Goal: Information Seeking & Learning: Learn about a topic

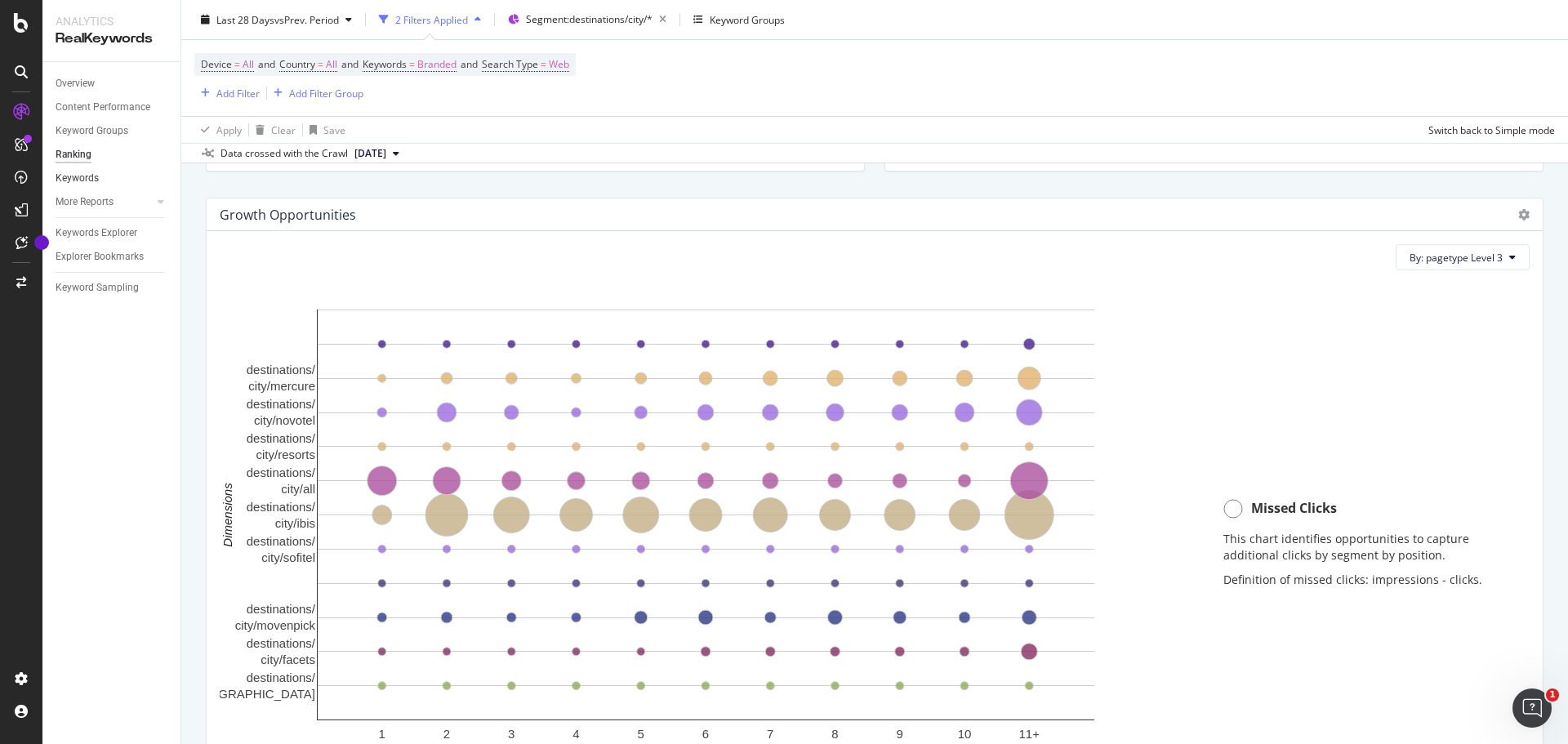
scroll to position [1051, 0]
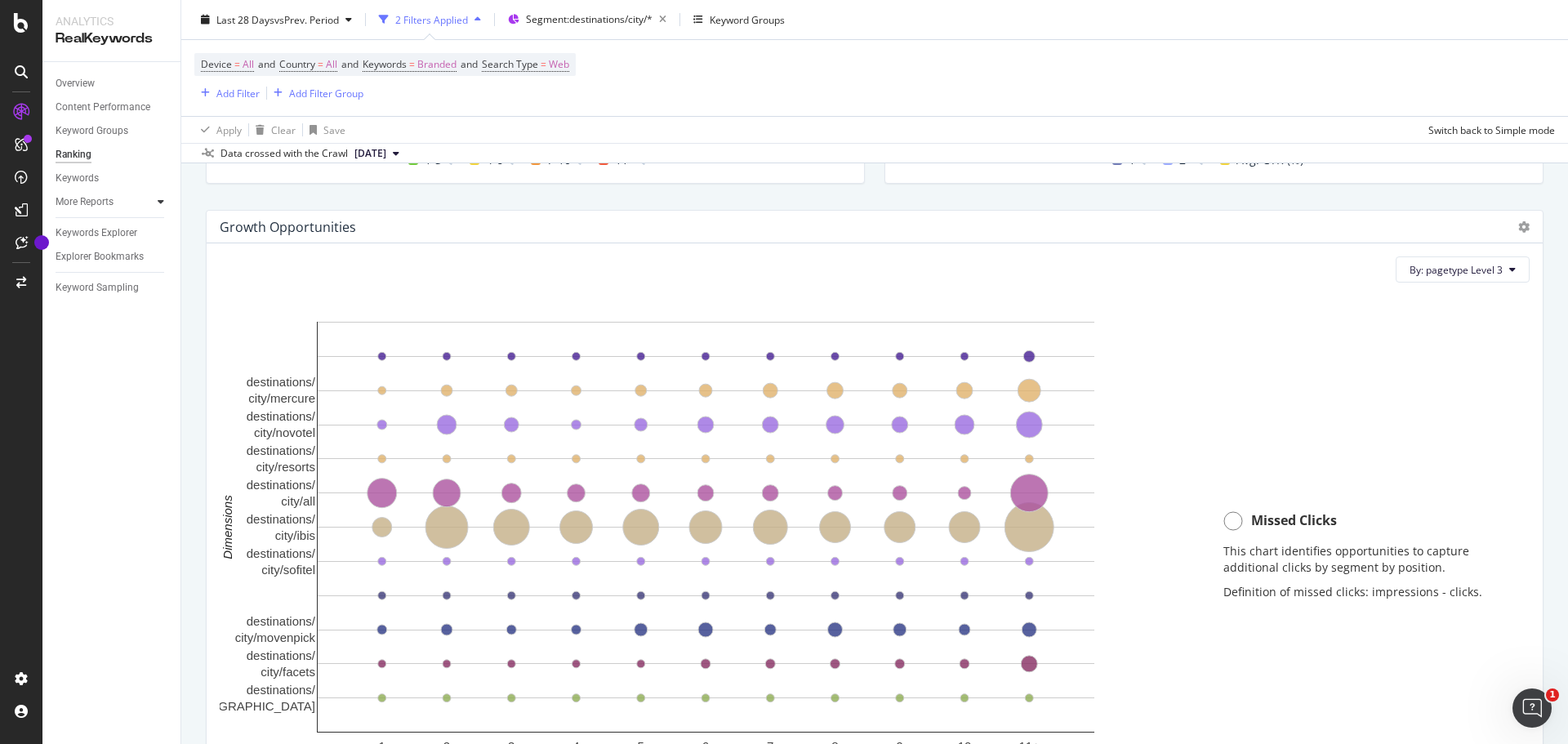
click at [155, 194] on div at bounding box center [161, 202] width 16 height 16
drag, startPoint x: 317, startPoint y: 296, endPoint x: 866, endPoint y: 336, distance: 550.5
click at [866, 334] on div "Hold CTRL while clicking to filter the report. 1 2 3 4 5 6 7 8 9 10 11+ destina…" at bounding box center [710, 559] width 981 height 528
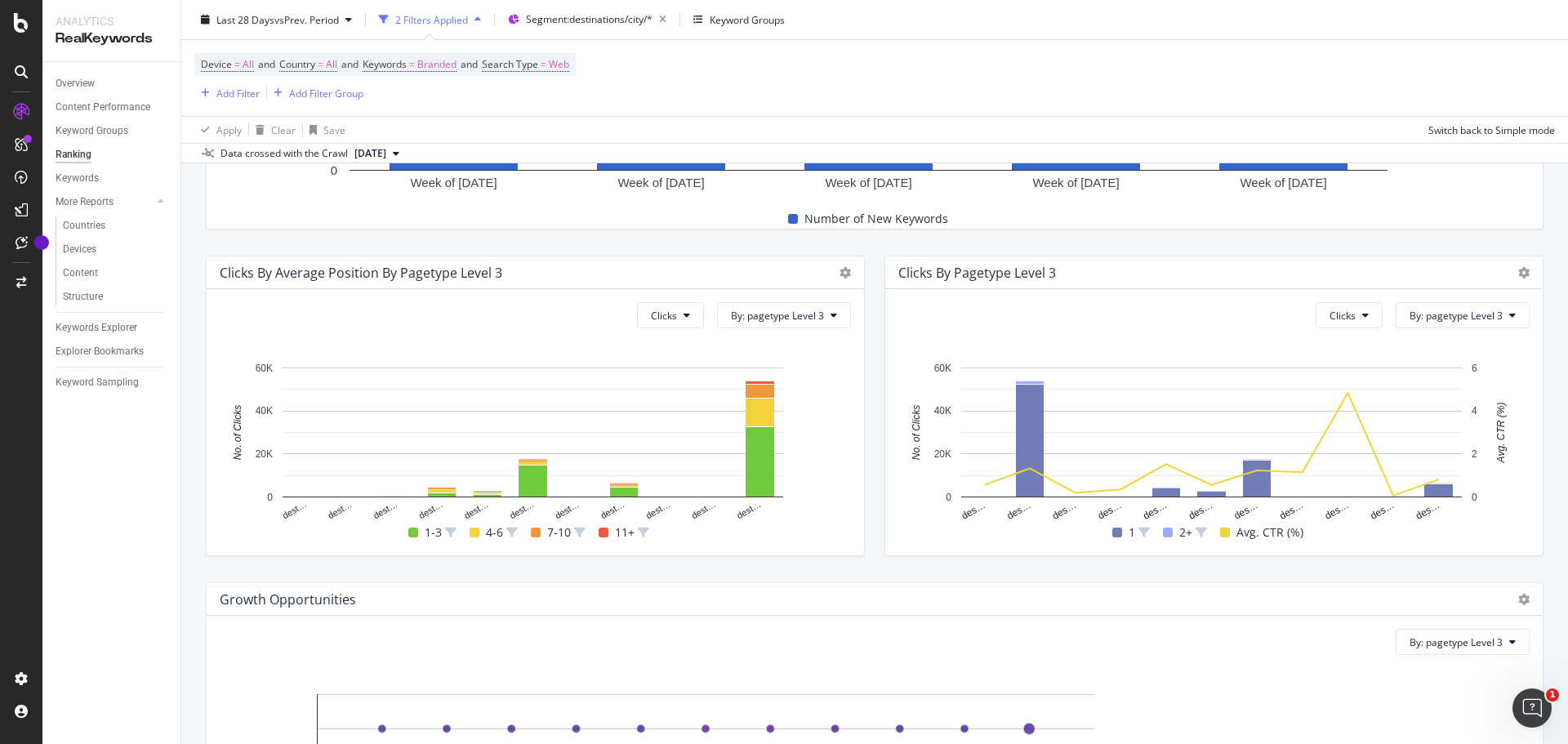
scroll to position [643, 0]
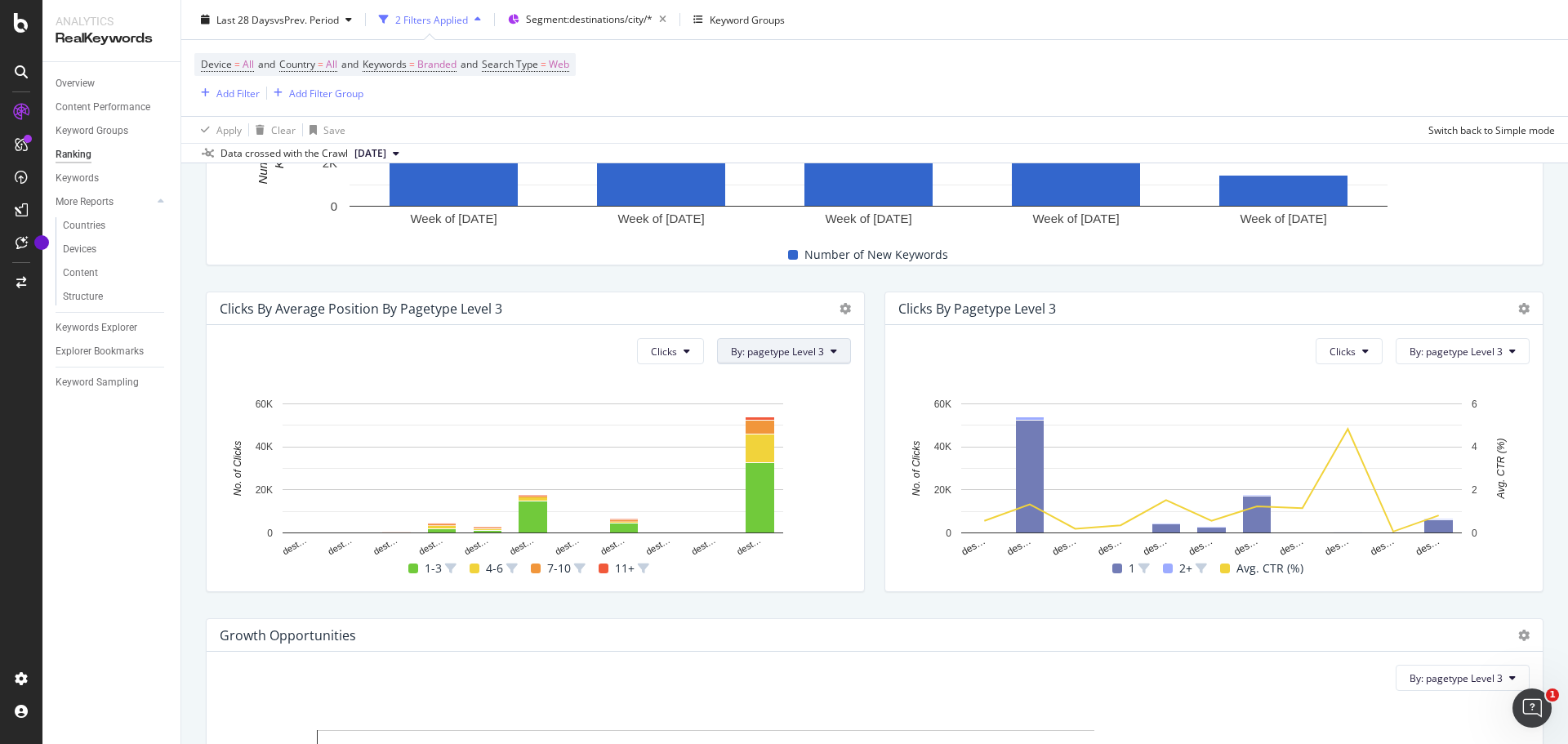
click at [817, 355] on span "By: pagetype Level 3" at bounding box center [777, 351] width 93 height 14
click at [835, 407] on div "Select a Structured Data" at bounding box center [782, 409] width 114 height 14
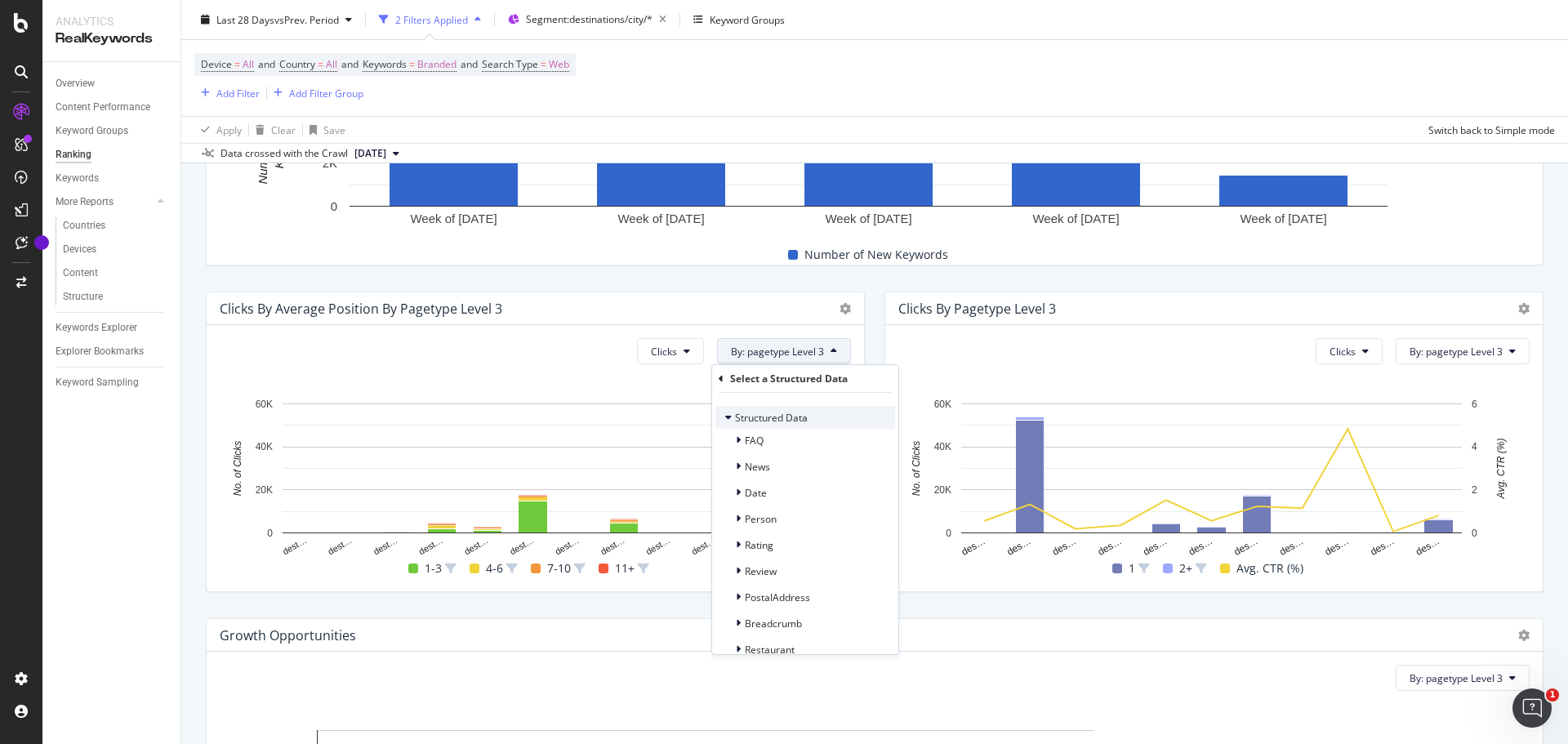
click at [786, 428] on div "Structured Data" at bounding box center [805, 417] width 180 height 23
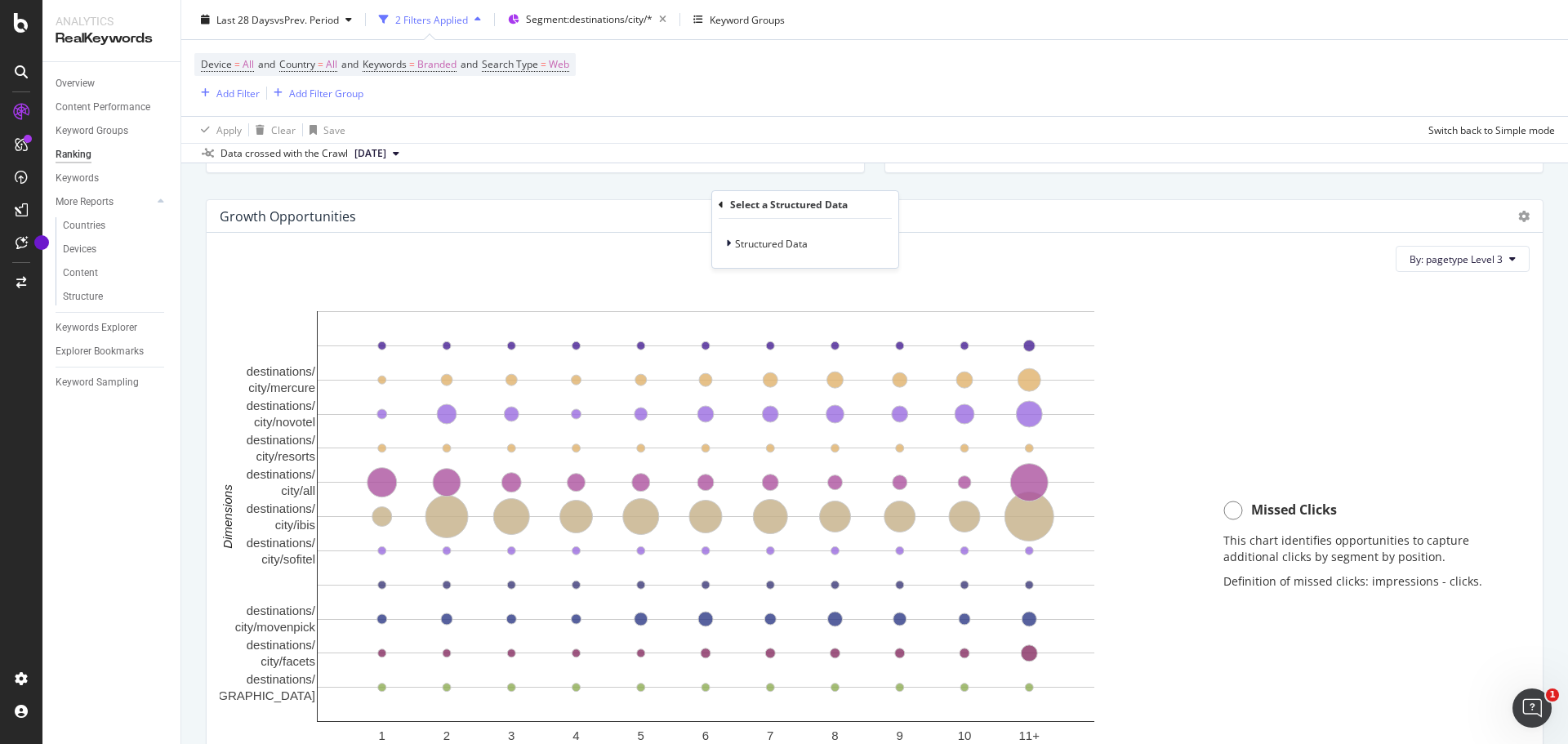
scroll to position [1225, 0]
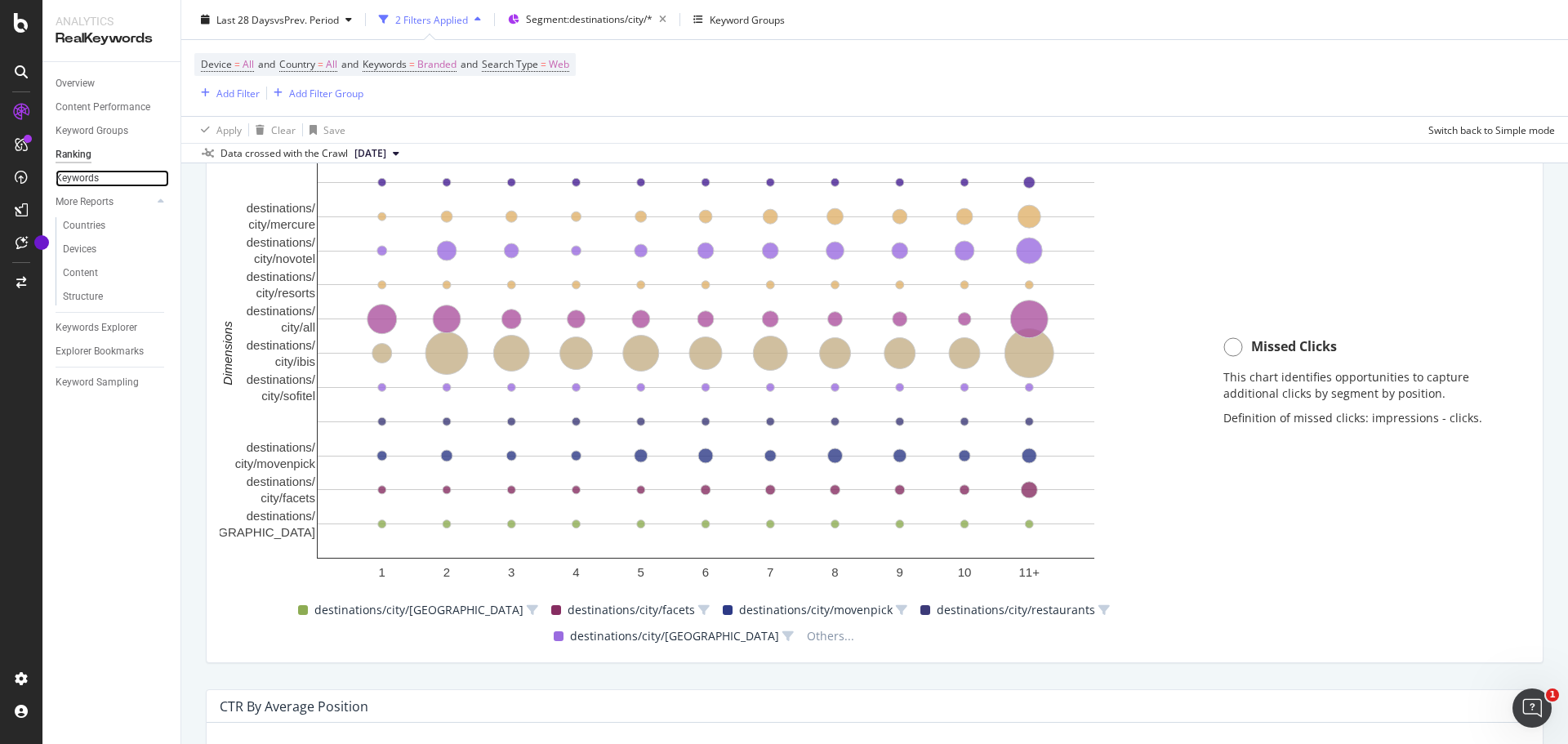
click at [105, 180] on link "Keywords" at bounding box center [112, 178] width 114 height 17
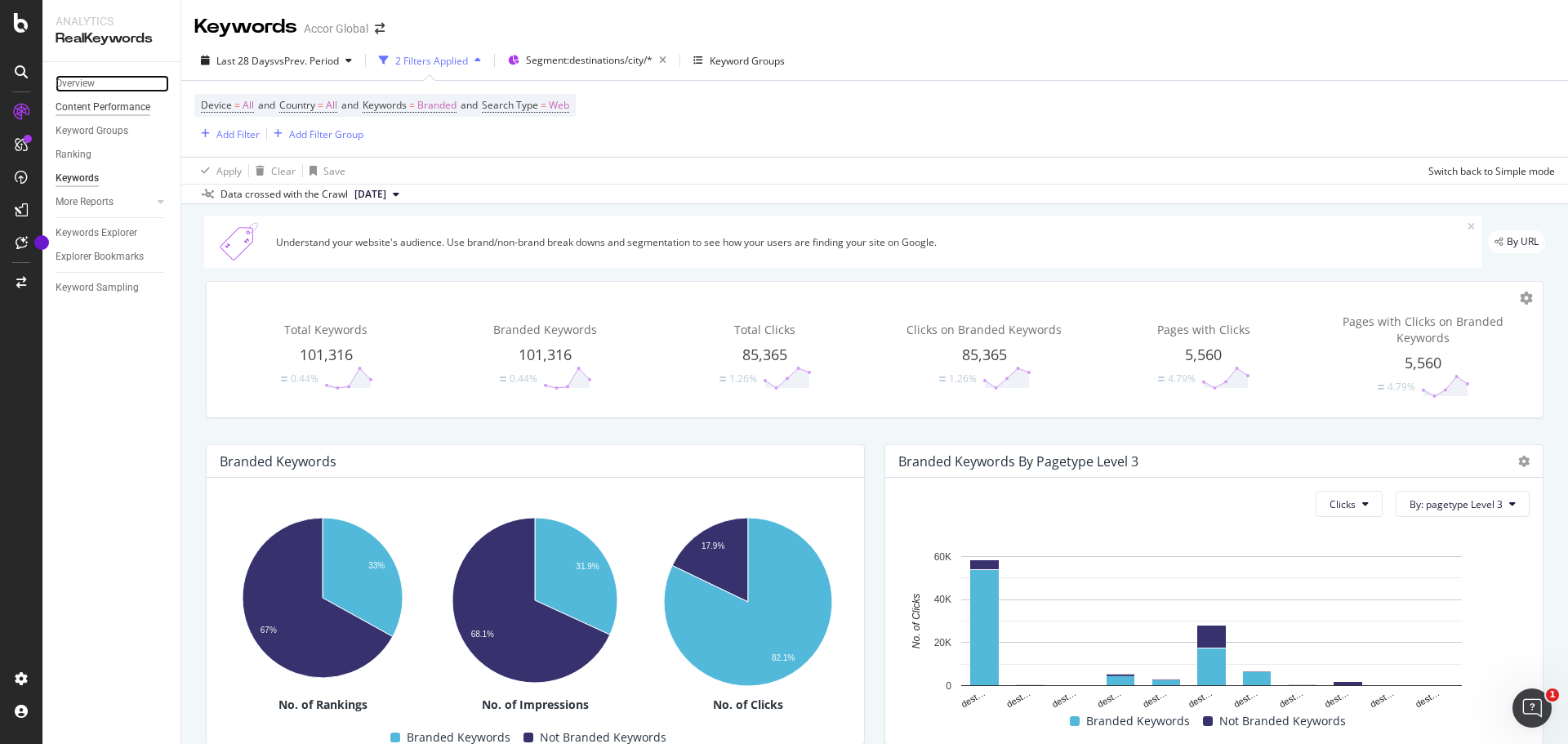
drag, startPoint x: 69, startPoint y: 87, endPoint x: 74, endPoint y: 115, distance: 28.4
click at [69, 87] on div "Overview" at bounding box center [75, 83] width 39 height 17
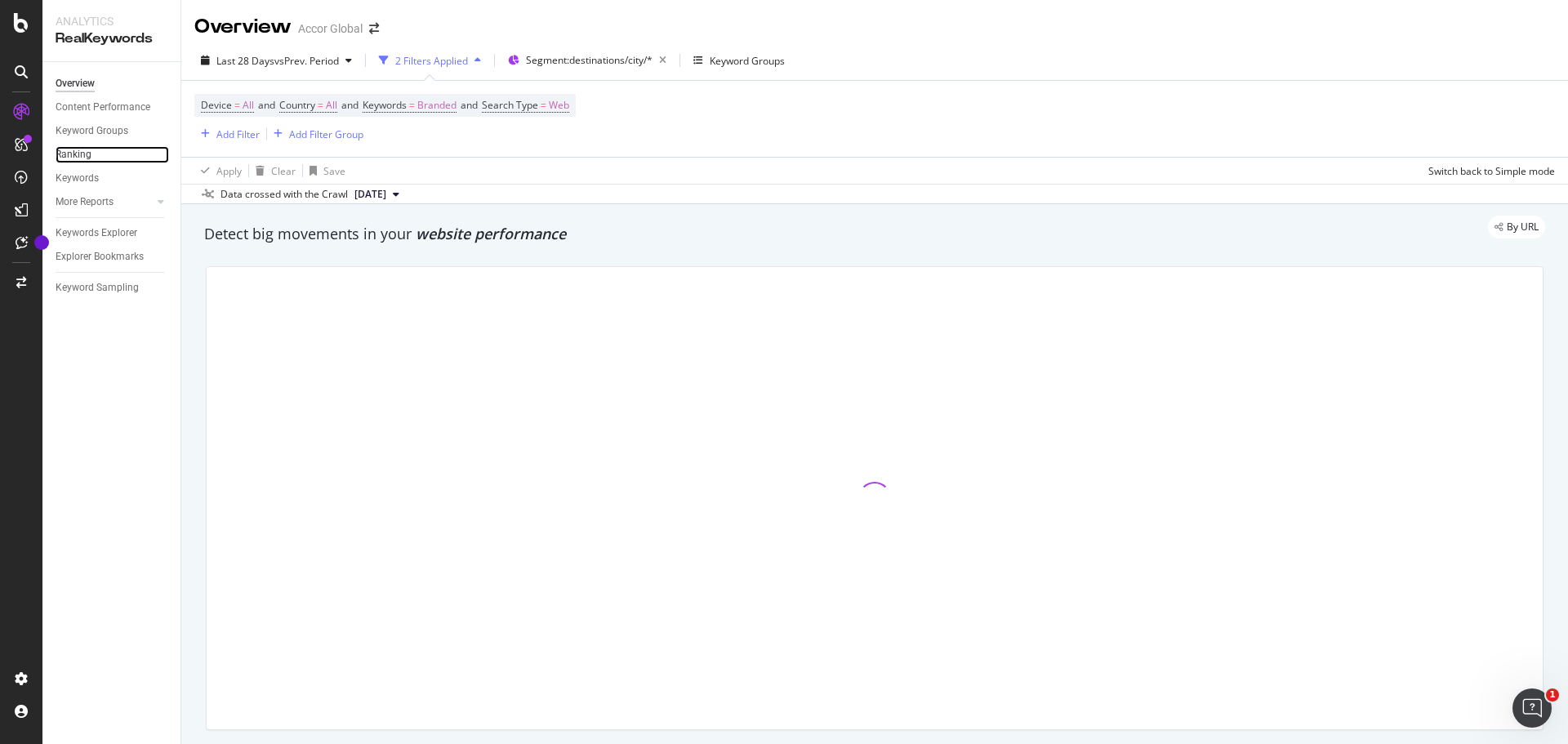
click at [91, 151] on link "Ranking" at bounding box center [112, 154] width 114 height 17
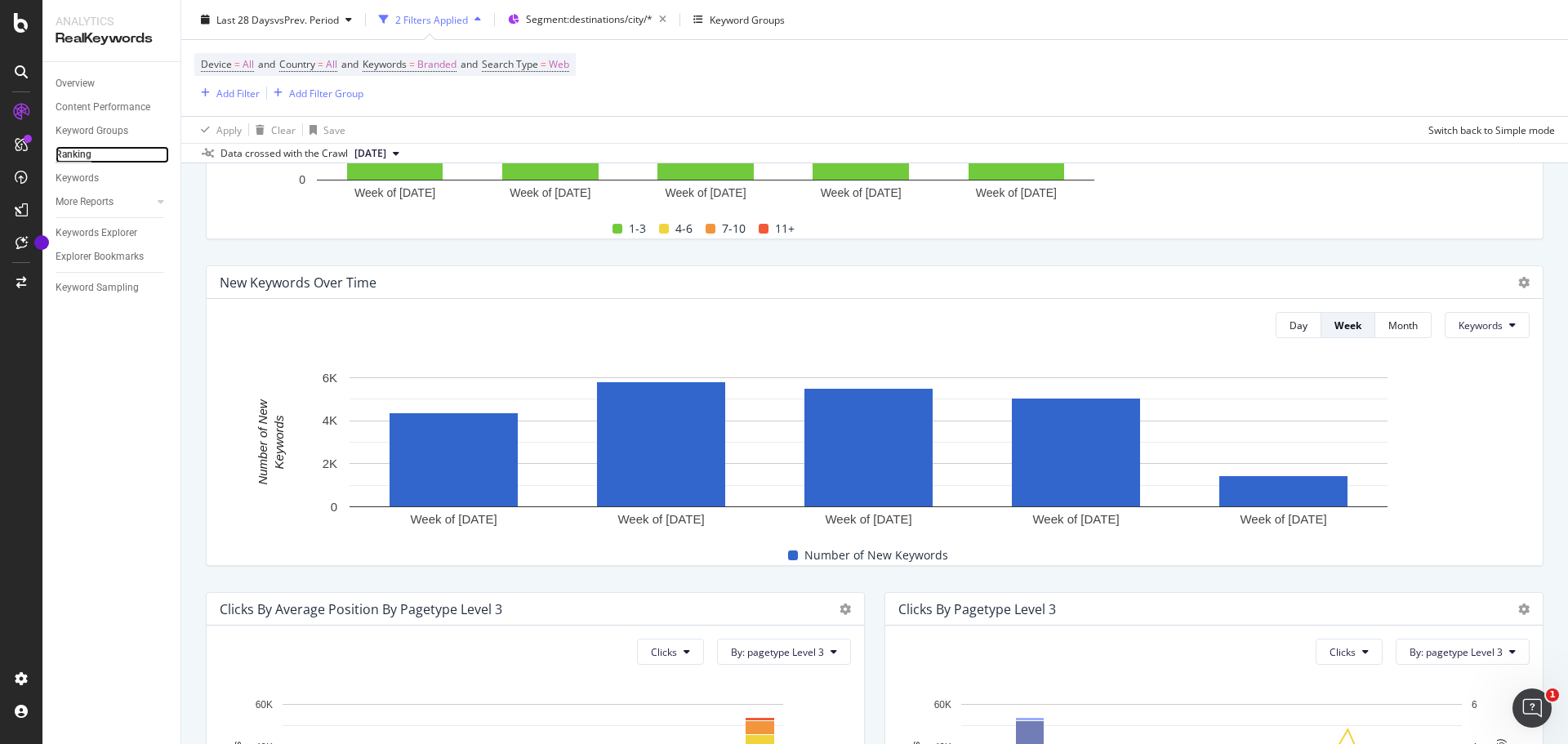
scroll to position [82, 0]
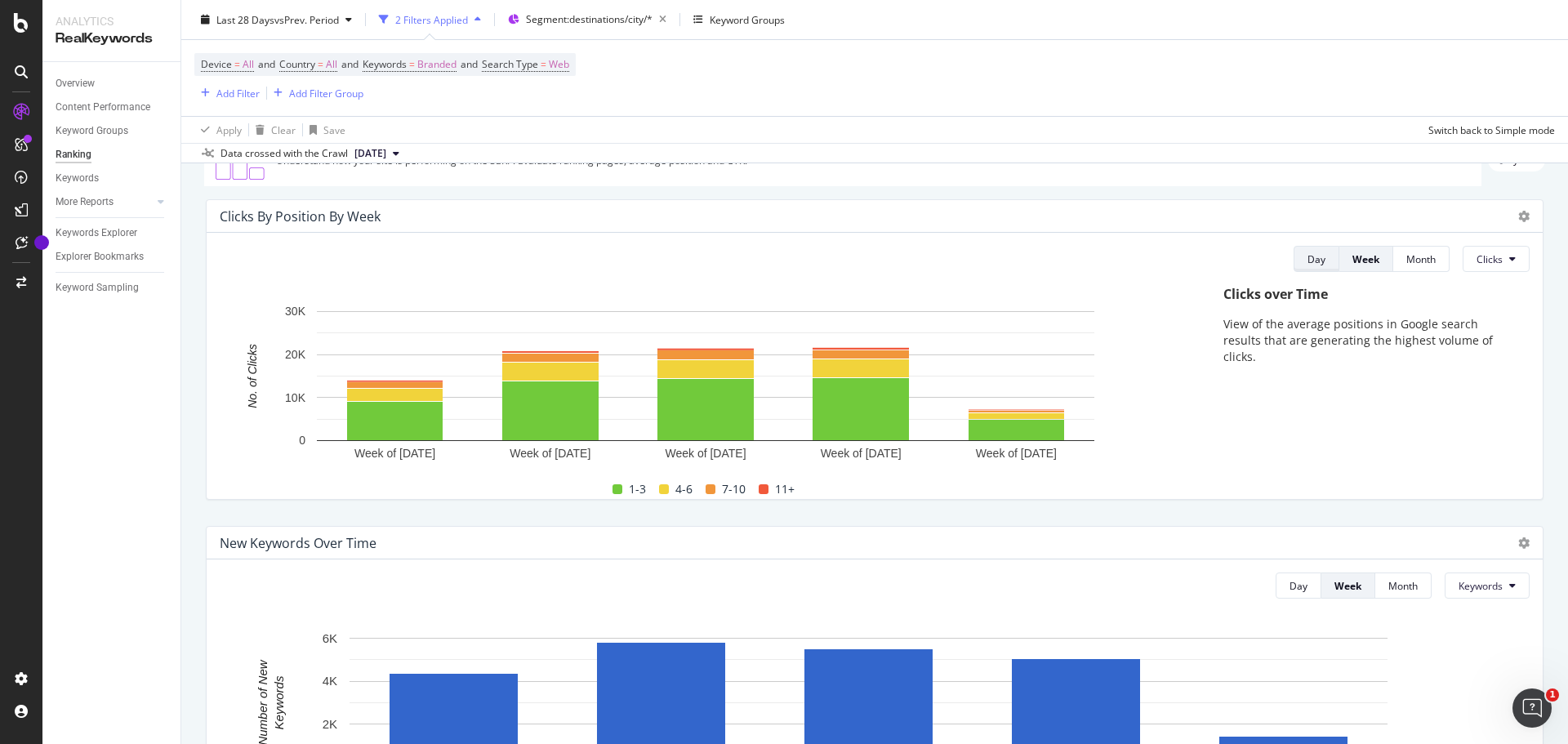
click at [1316, 258] on button "Day" at bounding box center [1316, 259] width 46 height 26
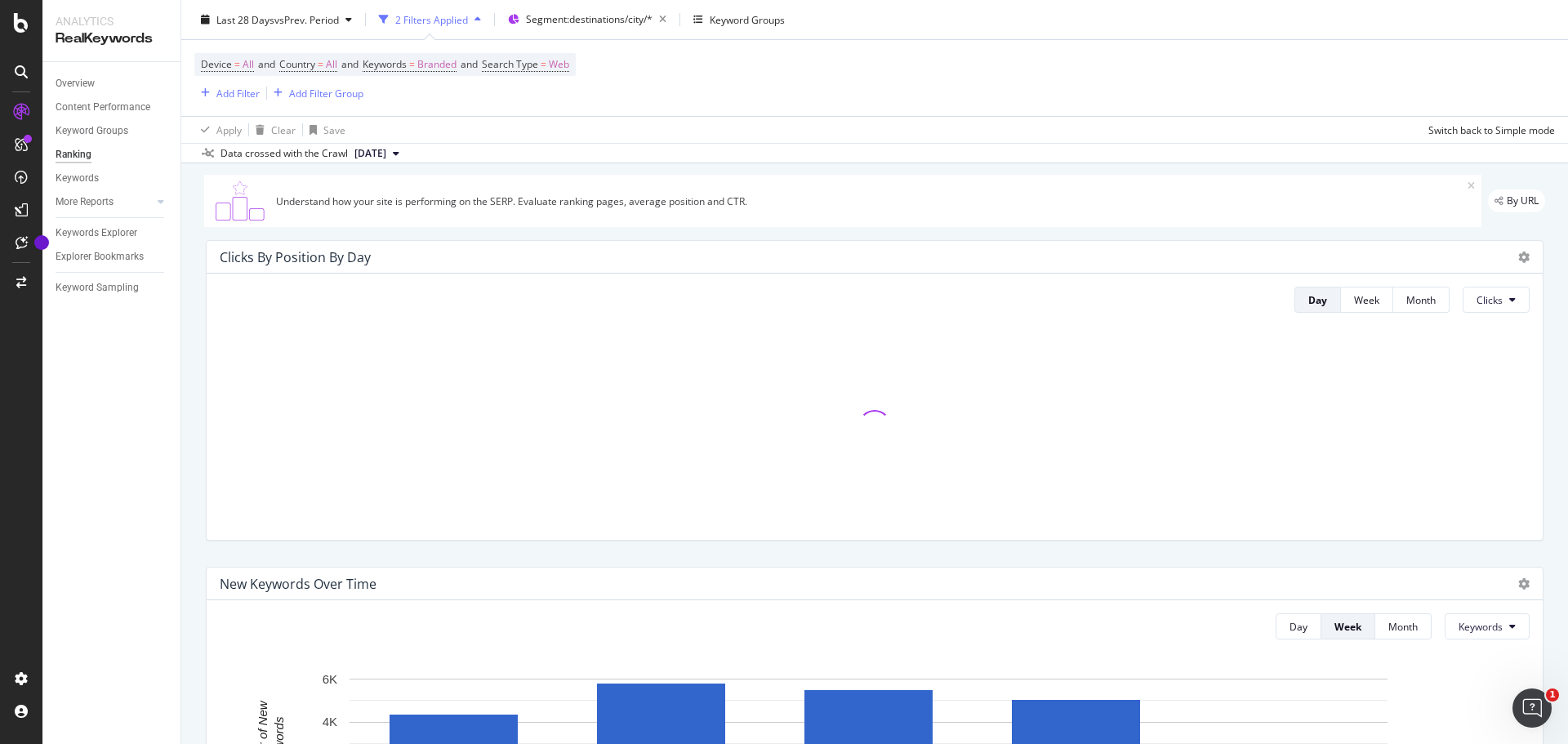
scroll to position [0, 0]
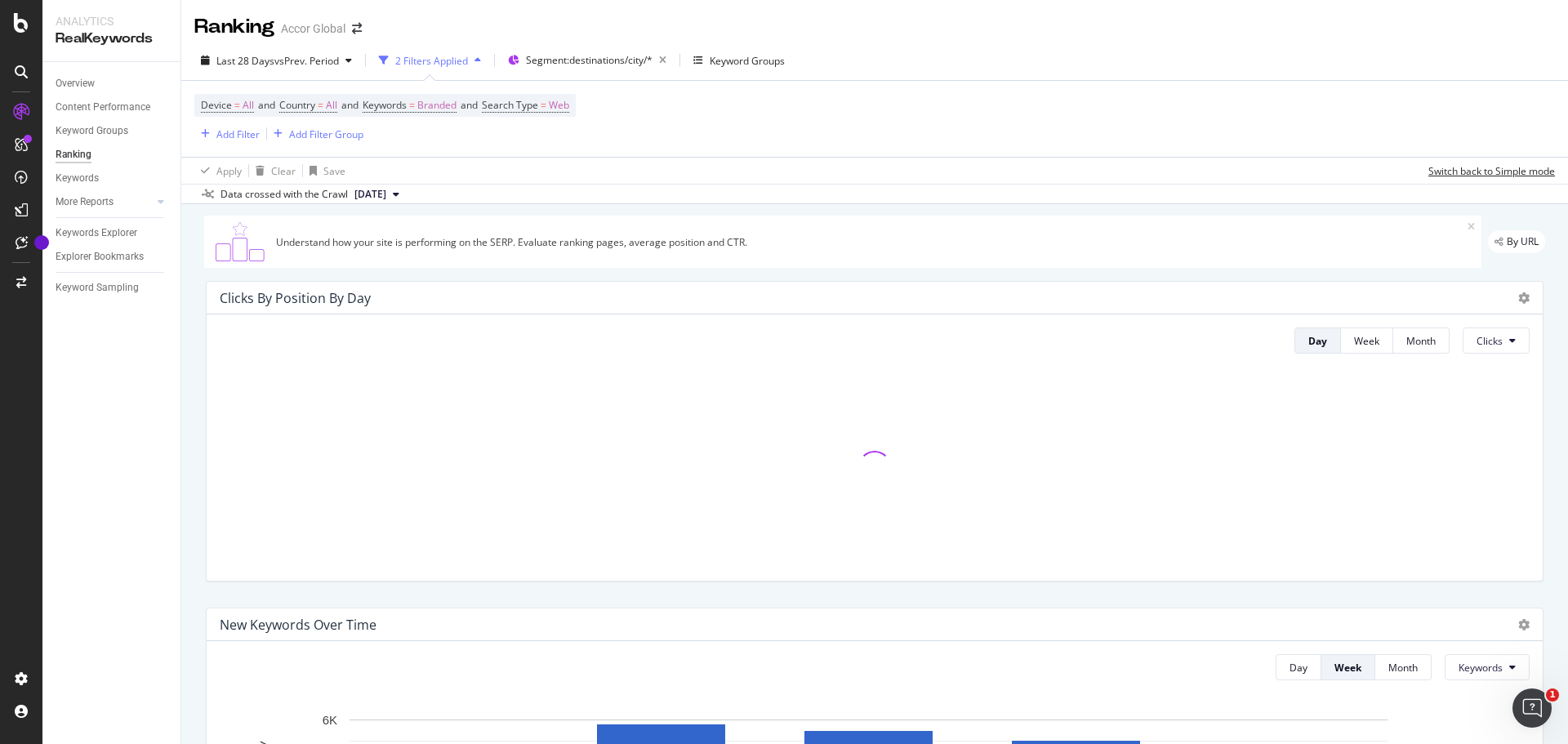
drag, startPoint x: 1458, startPoint y: 173, endPoint x: 1341, endPoint y: 208, distance: 122.1
click at [1458, 172] on div "Switch back to Simple mode" at bounding box center [1491, 171] width 127 height 14
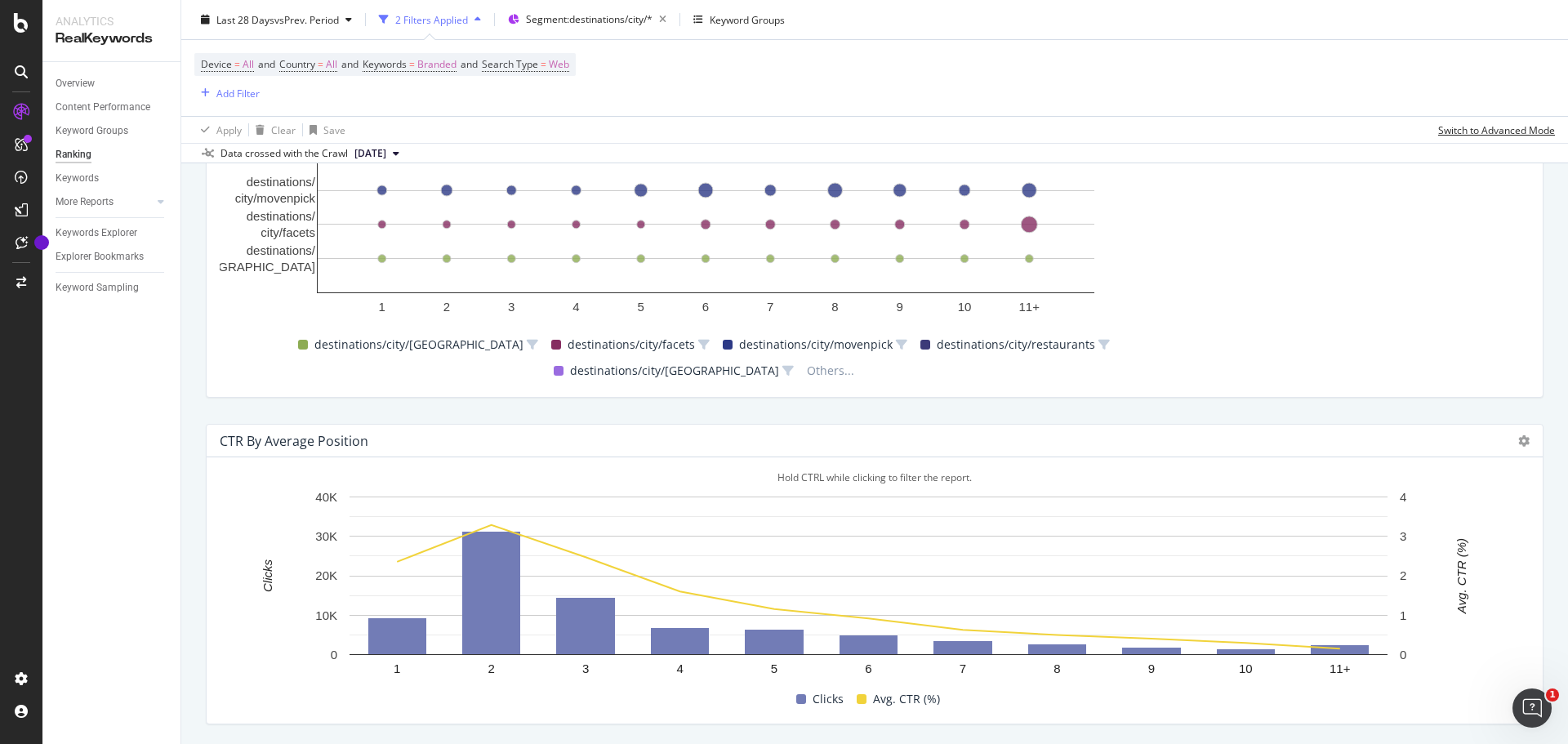
scroll to position [1541, 0]
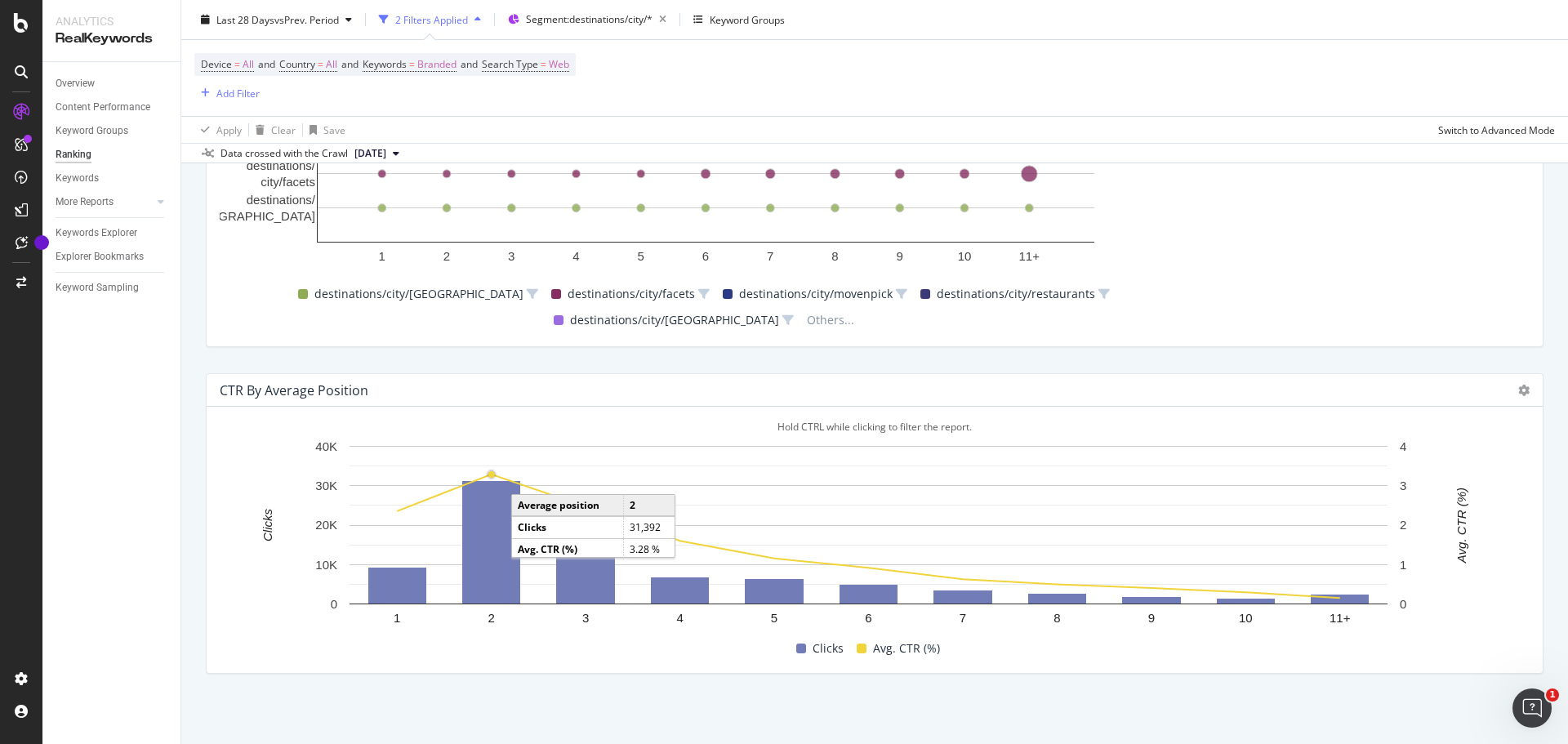
click at [495, 474] on circle "A chart." at bounding box center [491, 474] width 7 height 7
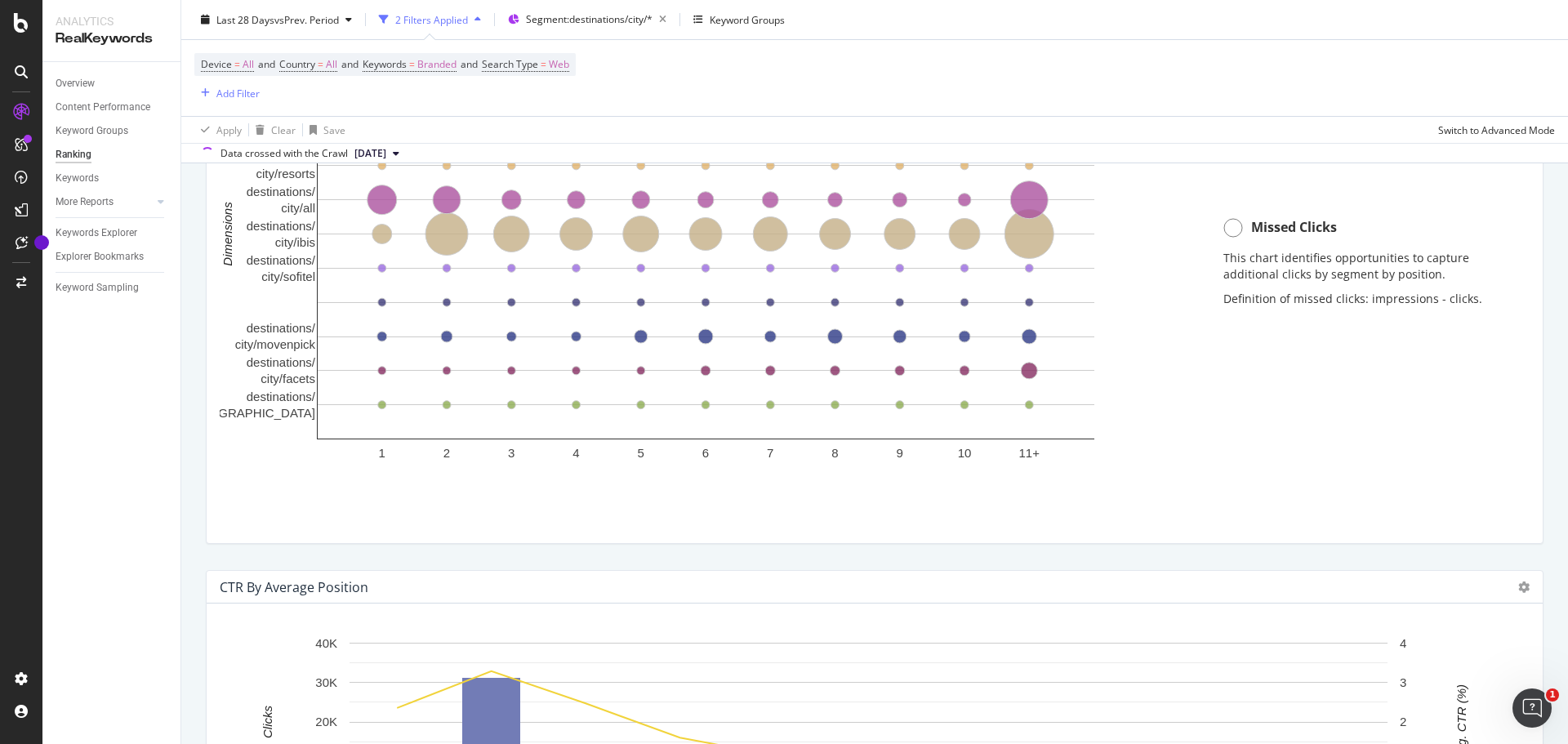
scroll to position [1541, 0]
